Goal: Find specific page/section: Find specific page/section

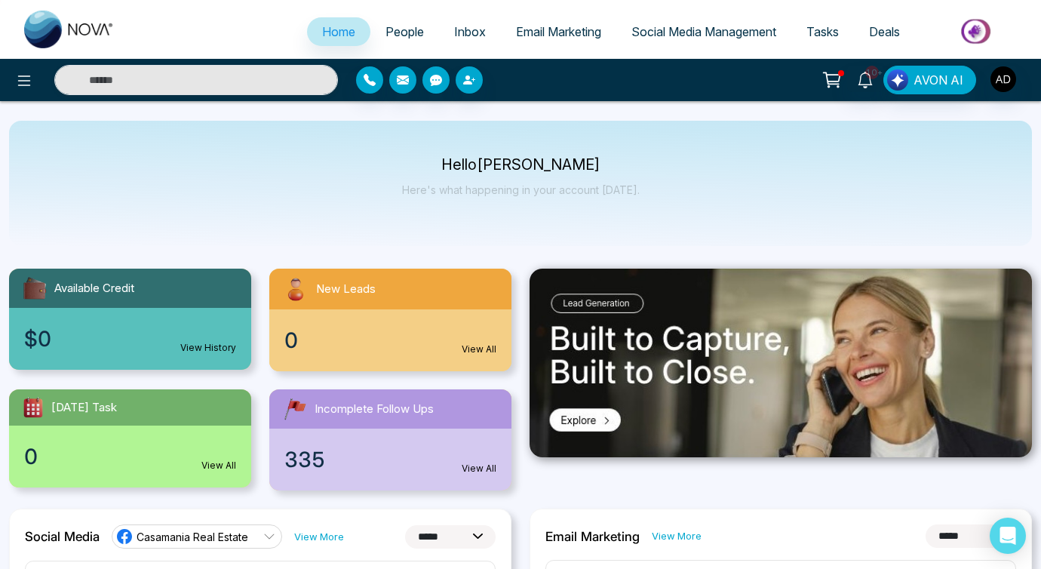
select select "*"
click at [388, 32] on span "People" at bounding box center [405, 31] width 38 height 15
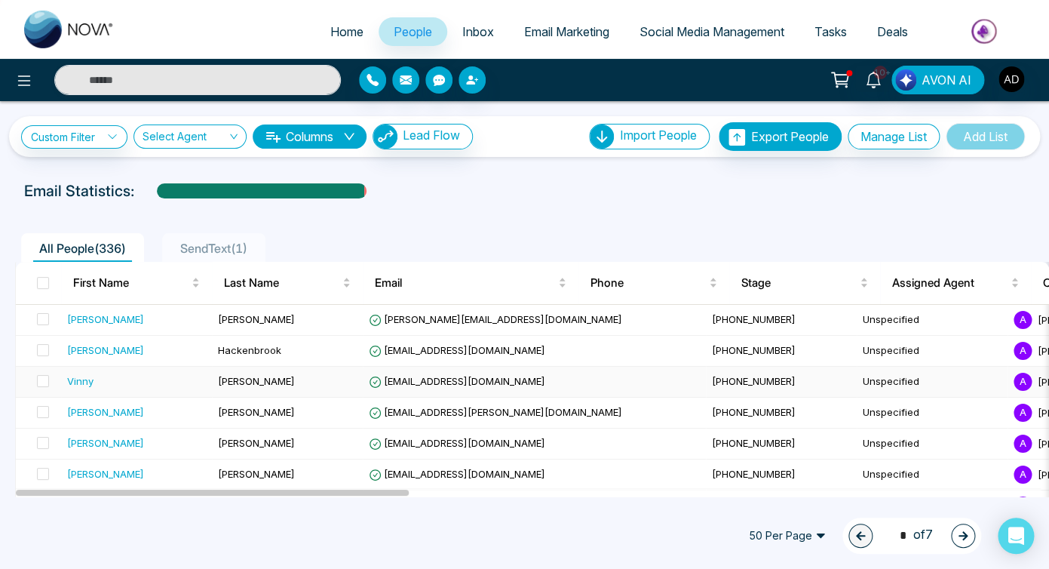
click at [84, 379] on div "Vinny" at bounding box center [80, 380] width 26 height 15
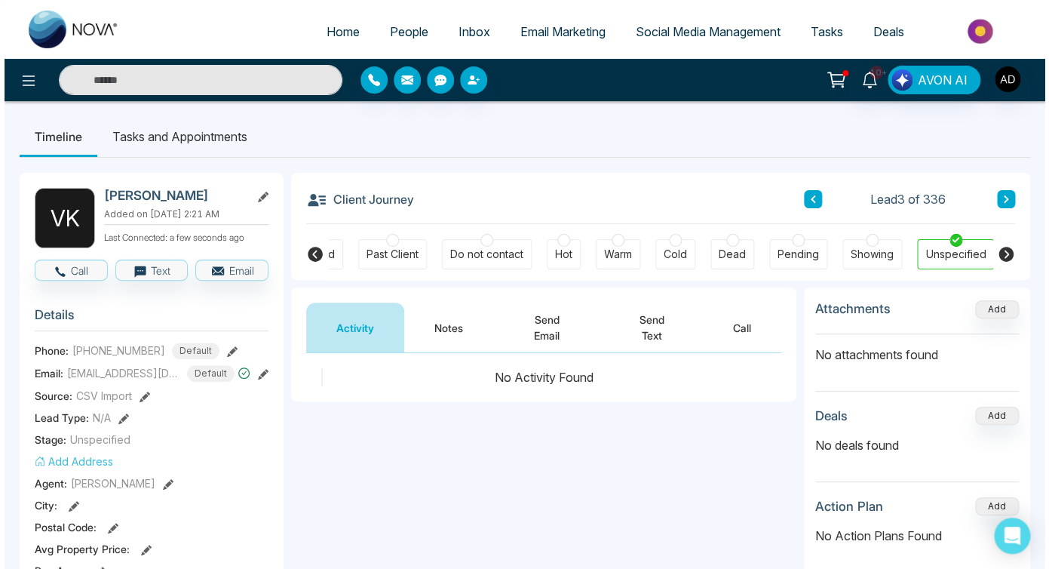
scroll to position [0, 451]
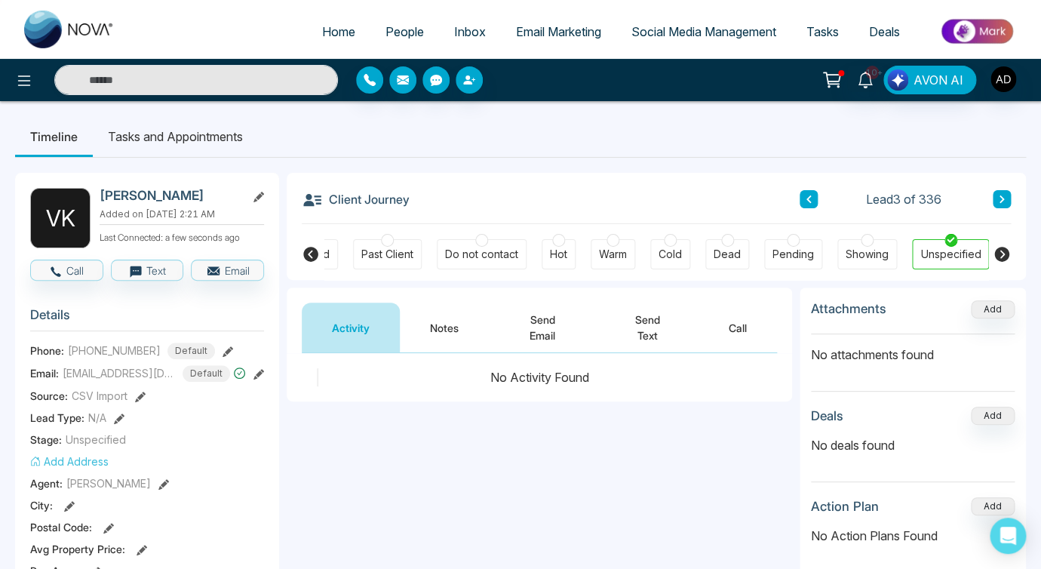
click at [386, 26] on span "People" at bounding box center [405, 31] width 38 height 15
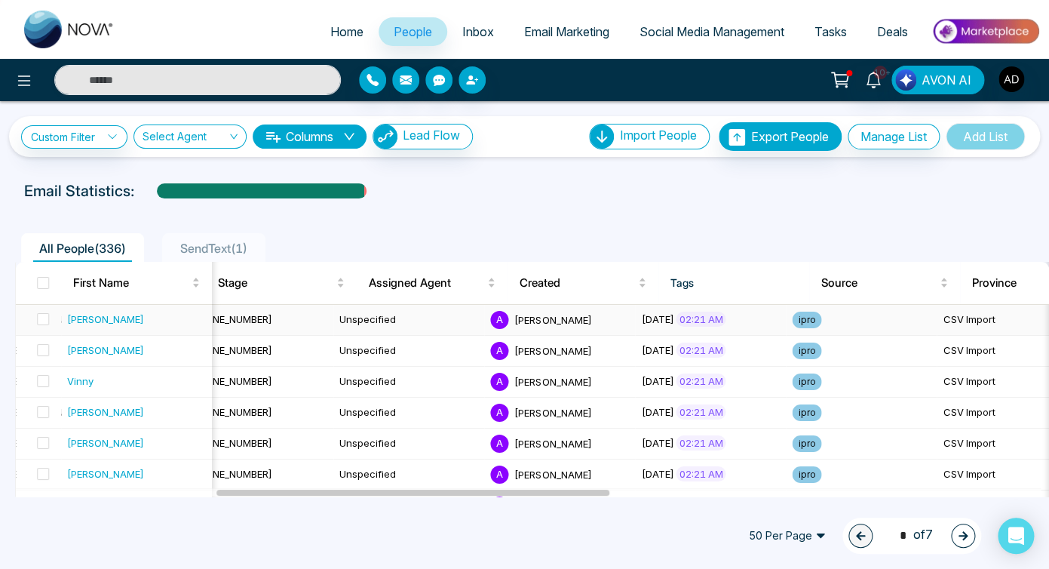
click at [84, 321] on div "[PERSON_NAME]" at bounding box center [105, 319] width 77 height 15
